Goal: Find specific fact: Find specific fact

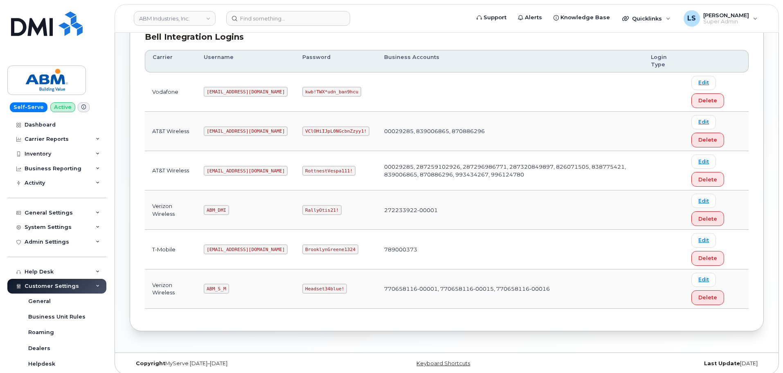
scroll to position [123, 0]
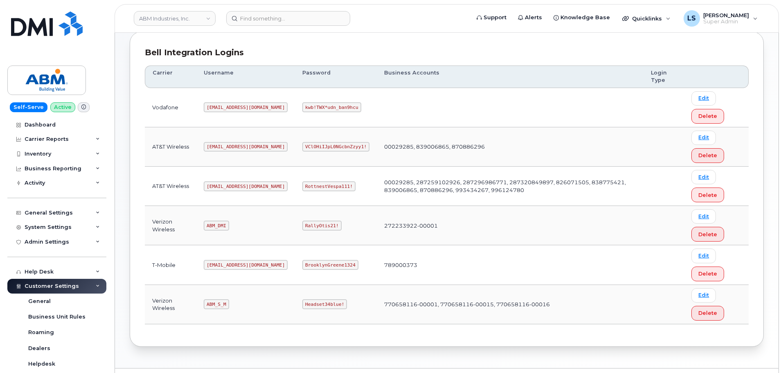
scroll to position [82, 0]
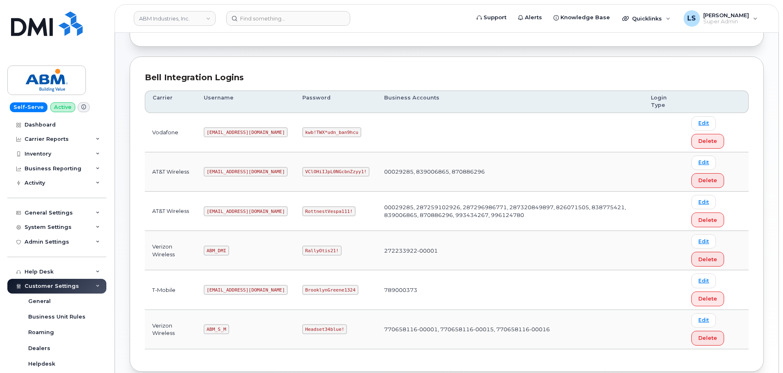
click at [306, 208] on code "RottnestVespa111!" at bounding box center [328, 211] width 53 height 10
copy code "RottnestVespa111!"
